Goal: Task Accomplishment & Management: Manage account settings

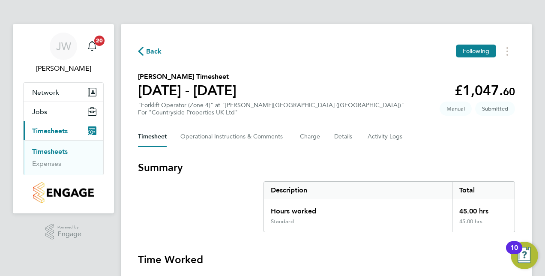
click at [61, 150] on link "Timesheets" at bounding box center [50, 151] width 36 height 8
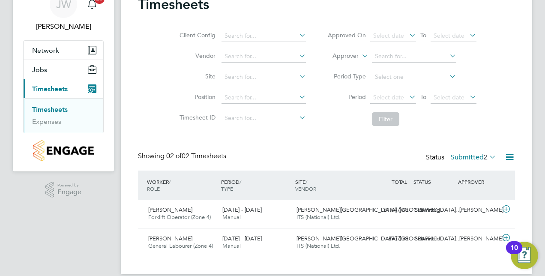
scroll to position [48, 0]
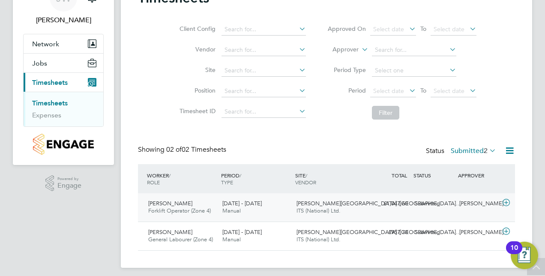
click at [507, 203] on icon at bounding box center [506, 202] width 11 height 7
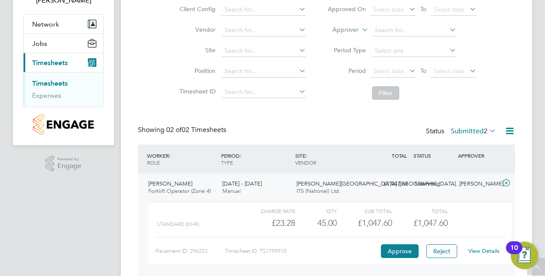
scroll to position [69, 0]
click at [395, 250] on button "Approve" at bounding box center [400, 251] width 38 height 14
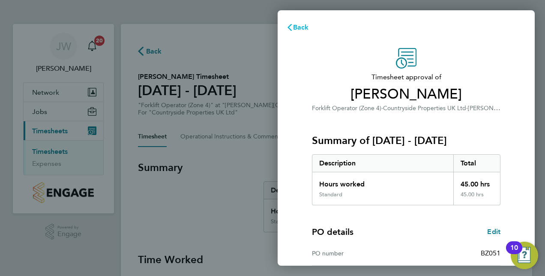
click at [296, 24] on span "Back" at bounding box center [301, 27] width 16 height 8
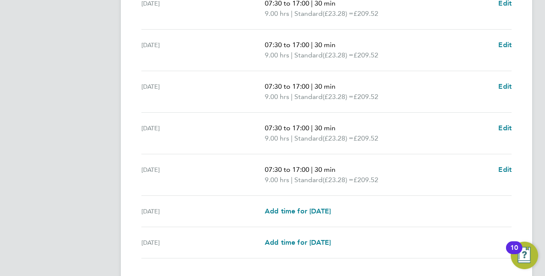
scroll to position [342, 0]
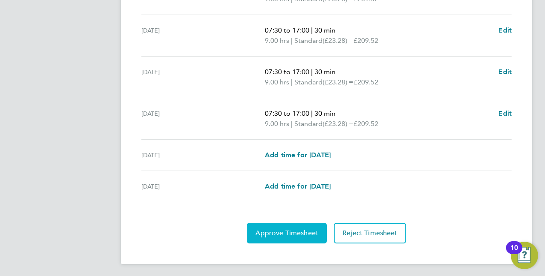
click at [292, 232] on span "Approve Timesheet" at bounding box center [287, 233] width 63 height 9
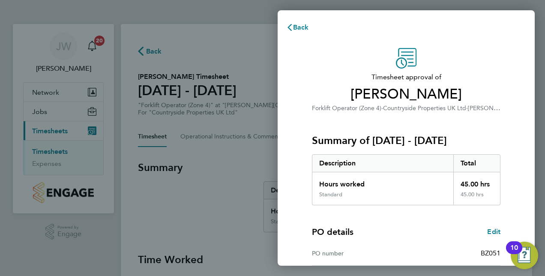
scroll to position [109, 0]
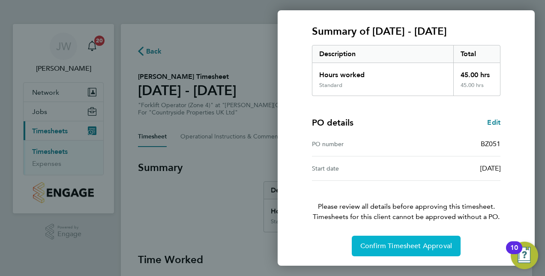
click at [408, 240] on button "Confirm Timesheet Approval" at bounding box center [406, 246] width 109 height 21
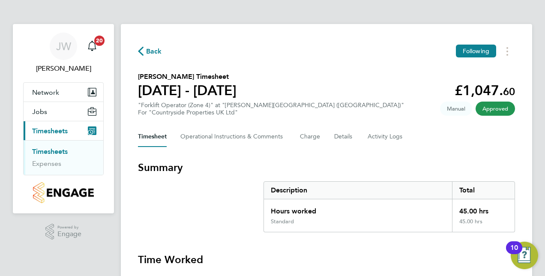
click at [55, 146] on ul "Timesheets Expenses" at bounding box center [64, 157] width 80 height 35
click at [54, 150] on link "Timesheets" at bounding box center [50, 151] width 36 height 8
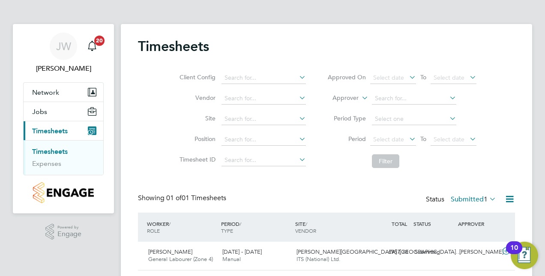
scroll to position [25, 0]
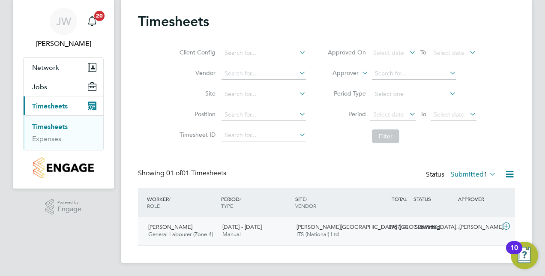
click at [506, 227] on icon at bounding box center [506, 226] width 11 height 7
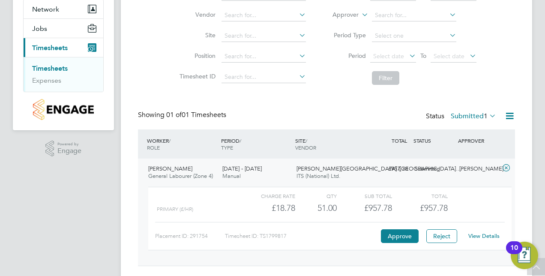
scroll to position [89, 0]
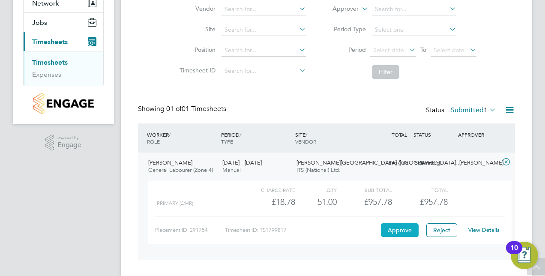
click at [396, 229] on button "Approve" at bounding box center [400, 230] width 38 height 14
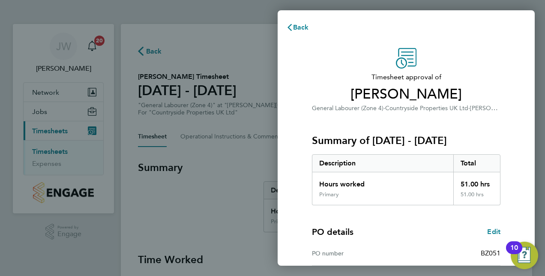
scroll to position [109, 0]
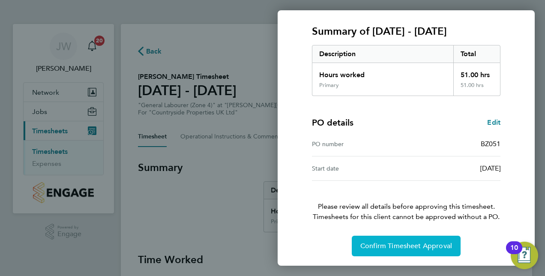
click at [418, 246] on span "Confirm Timesheet Approval" at bounding box center [407, 246] width 92 height 9
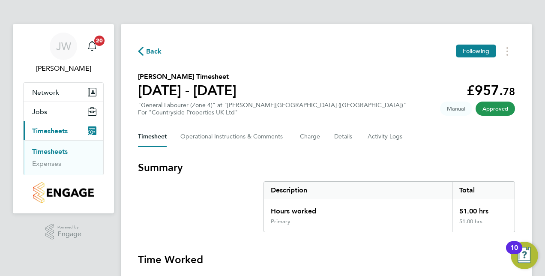
click at [71, 148] on li "Timesheets" at bounding box center [64, 153] width 64 height 12
click at [59, 152] on link "Timesheets" at bounding box center [50, 151] width 36 height 8
